Goal: Task Accomplishment & Management: Complete application form

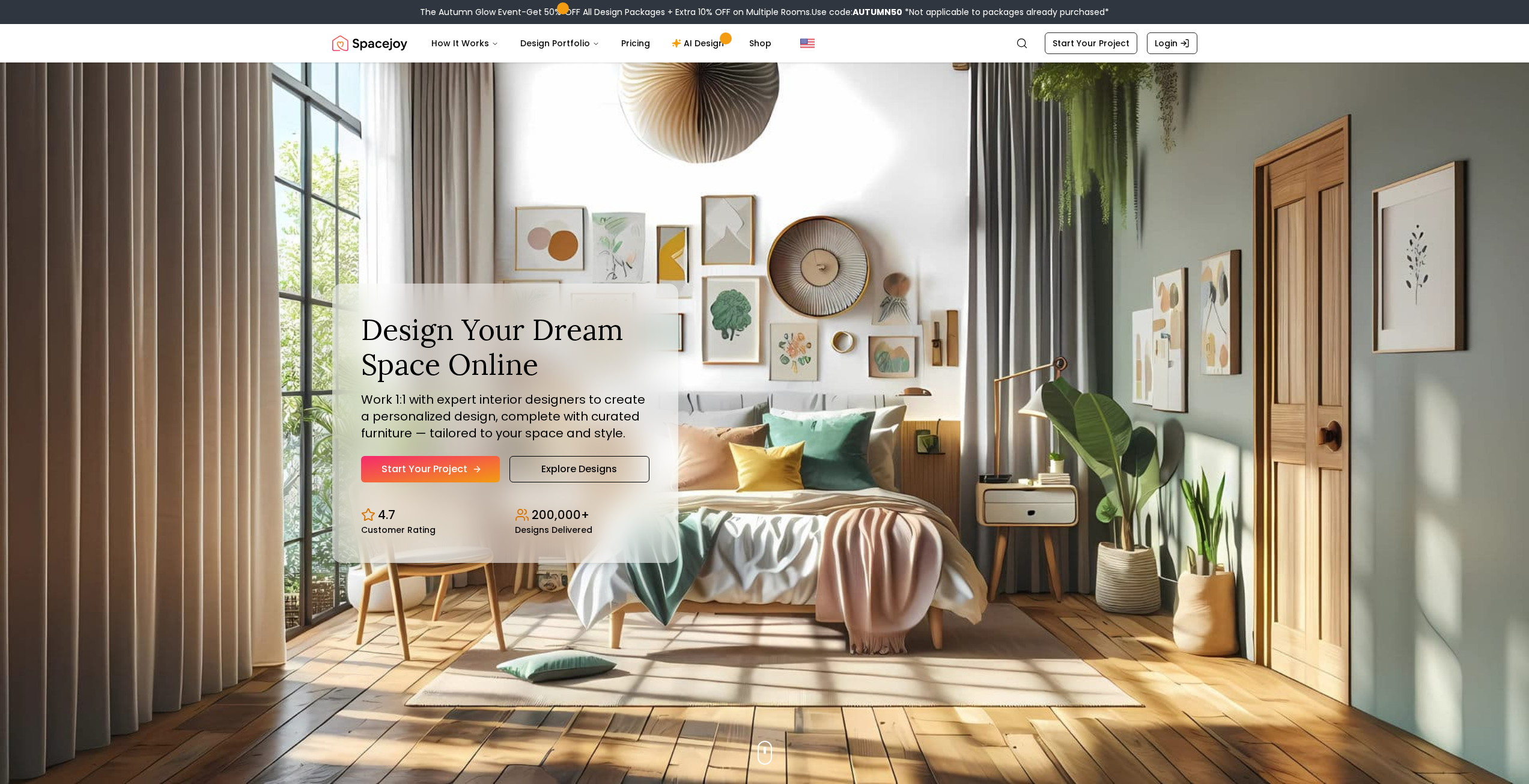
click at [441, 469] on link "Start Your Project" at bounding box center [430, 469] width 139 height 26
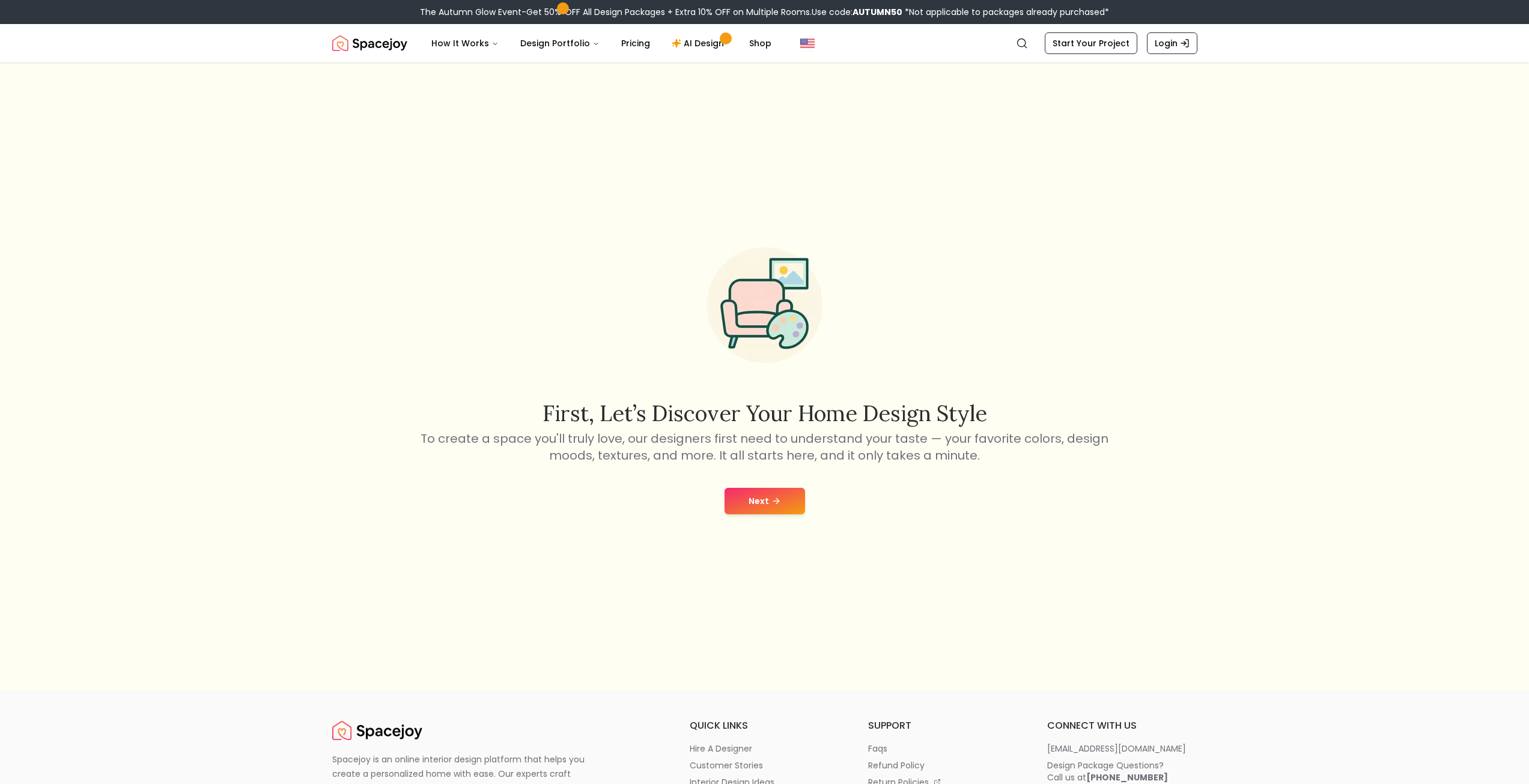
click at [746, 504] on button "Next" at bounding box center [765, 501] width 81 height 26
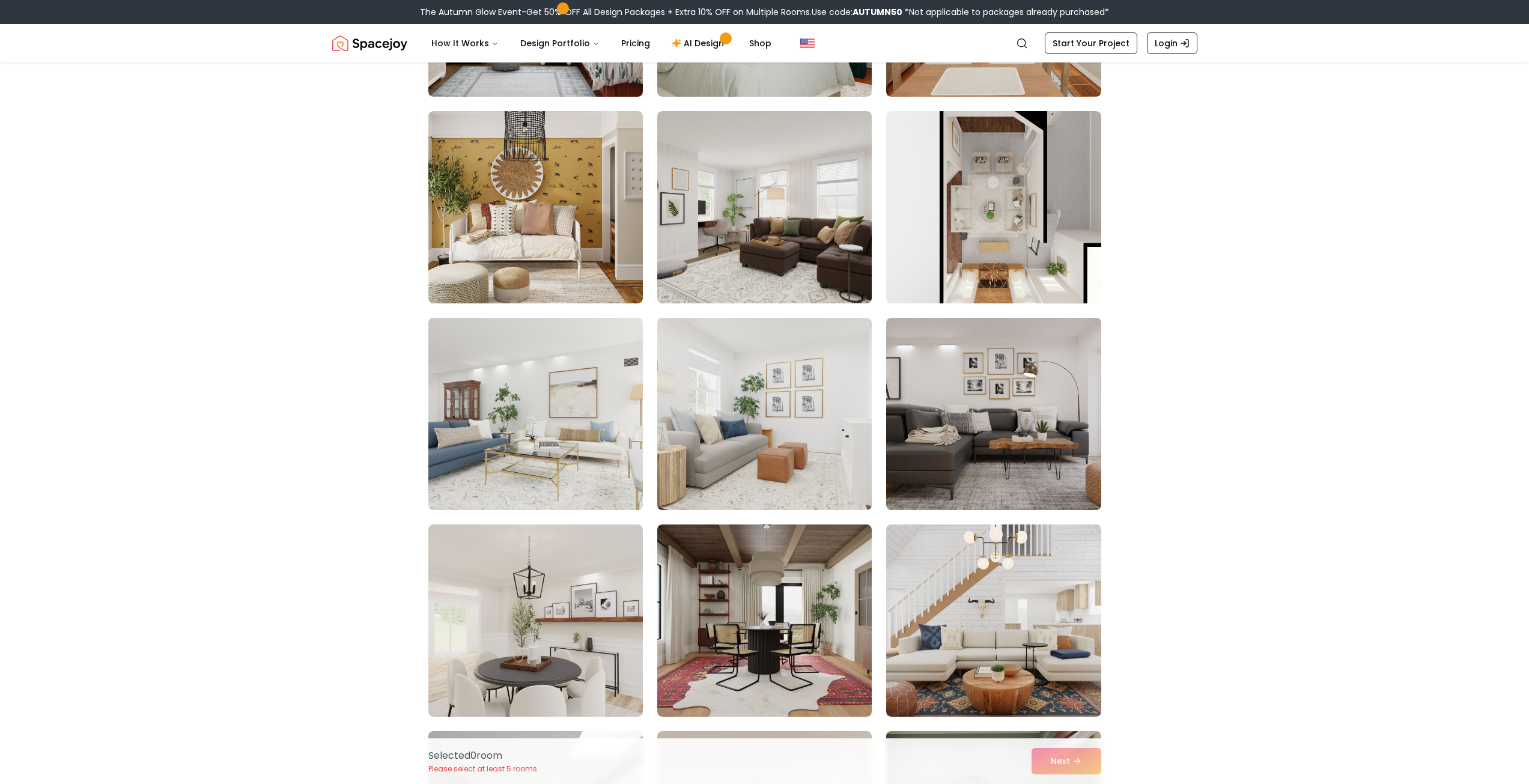
scroll to position [3365, 0]
